Goal: Task Accomplishment & Management: Manage account settings

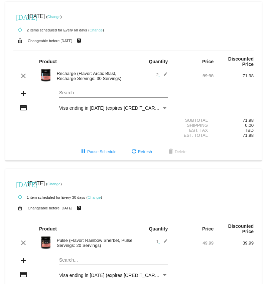
click at [60, 18] on link "Change" at bounding box center [53, 17] width 13 height 4
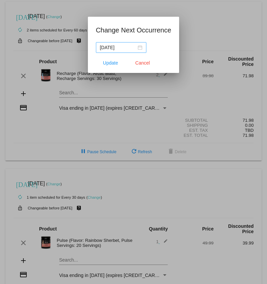
click at [137, 46] on nz-date-picker "[DATE]" at bounding box center [121, 47] width 50 height 11
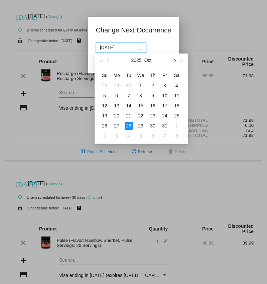
click at [173, 60] on span "button" at bounding box center [173, 60] width 3 height 3
click at [166, 125] on div "28" at bounding box center [165, 126] width 8 height 8
type input "[DATE]"
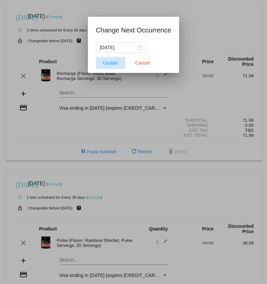
click at [103, 63] on span "Update" at bounding box center [110, 62] width 15 height 5
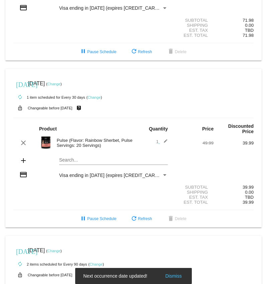
scroll to position [106, 0]
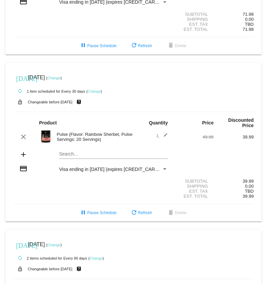
click at [60, 80] on link "Change" at bounding box center [53, 78] width 13 height 4
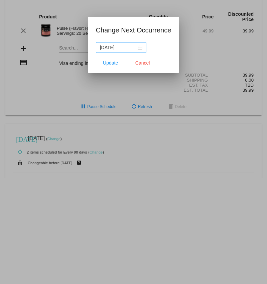
click at [134, 46] on div "[DATE]" at bounding box center [121, 47] width 42 height 7
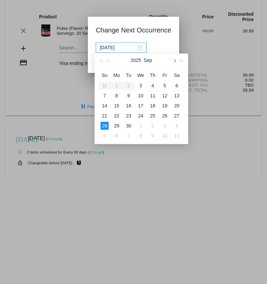
click at [174, 58] on button "button" at bounding box center [173, 59] width 7 height 13
click at [173, 57] on button "button" at bounding box center [173, 59] width 7 height 13
click at [164, 127] on div "28" at bounding box center [165, 126] width 8 height 8
type input "[DATE]"
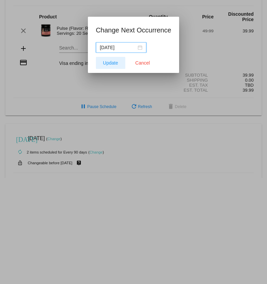
click at [110, 61] on span "Update" at bounding box center [110, 62] width 15 height 5
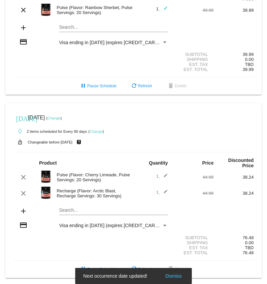
scroll to position [242, 0]
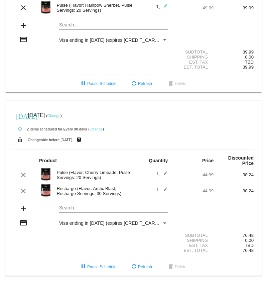
click at [60, 114] on link "Change" at bounding box center [53, 116] width 13 height 4
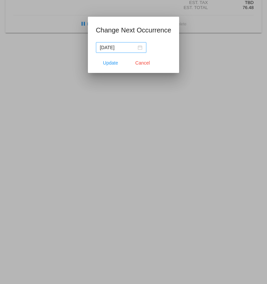
click at [135, 49] on div "[DATE]" at bounding box center [121, 47] width 42 height 7
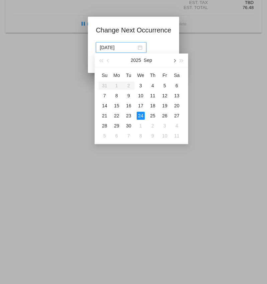
click at [172, 60] on button "button" at bounding box center [173, 59] width 7 height 13
click at [164, 122] on div "28" at bounding box center [165, 126] width 8 height 8
type input "[DATE]"
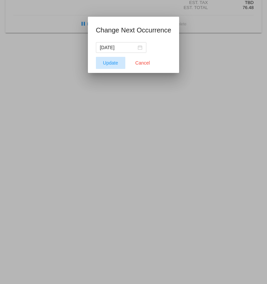
click at [107, 60] on span "Update" at bounding box center [110, 62] width 15 height 5
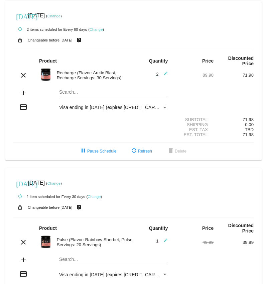
scroll to position [0, 0]
